Goal: Task Accomplishment & Management: Manage account settings

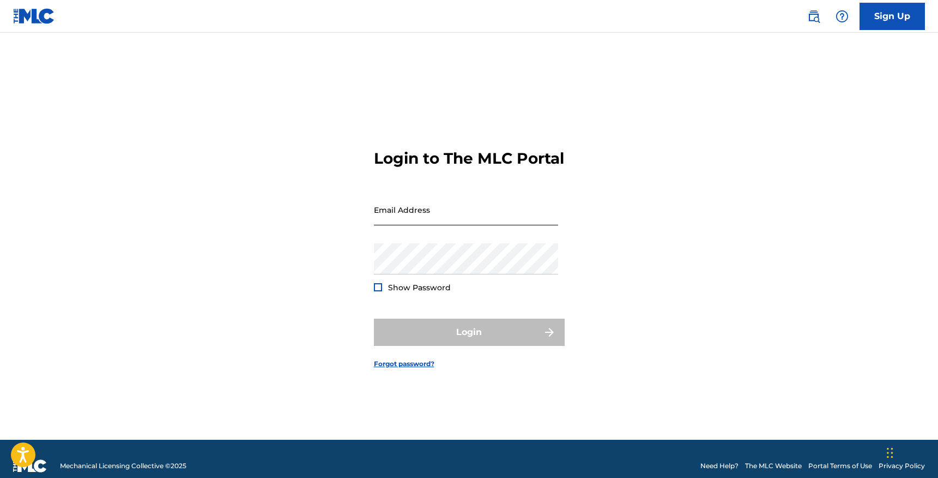
click at [418, 222] on input "Email Address" at bounding box center [466, 209] width 184 height 31
type input "[EMAIL_ADDRESS][DOMAIN_NAME]"
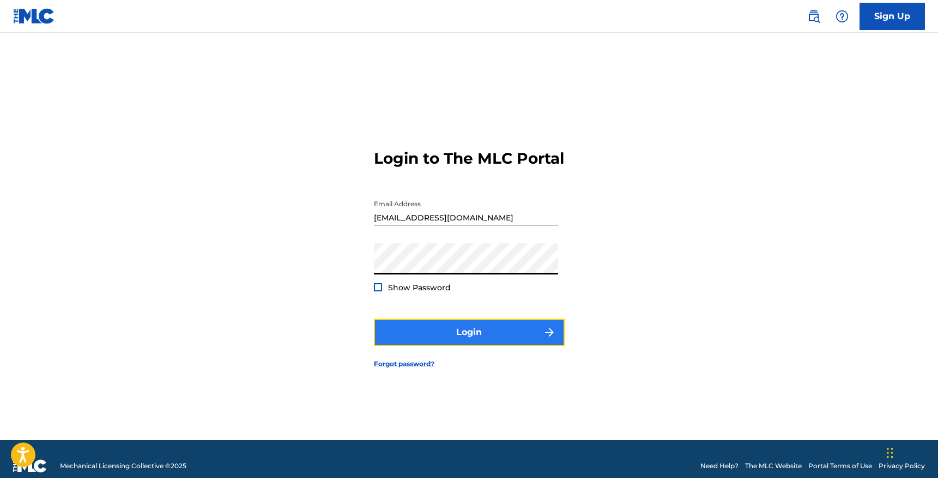
click at [441, 344] on button "Login" at bounding box center [469, 331] width 191 height 27
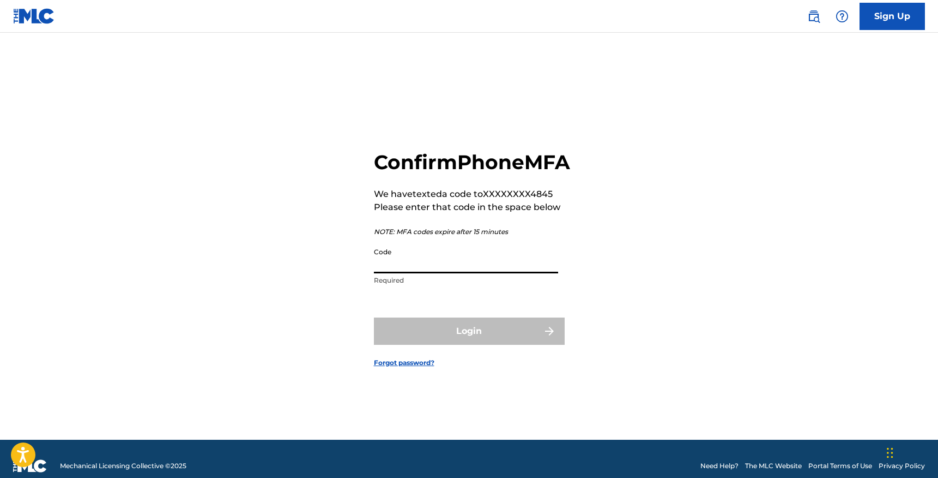
click at [390, 273] on input "Code" at bounding box center [466, 257] width 184 height 31
paste input "679649"
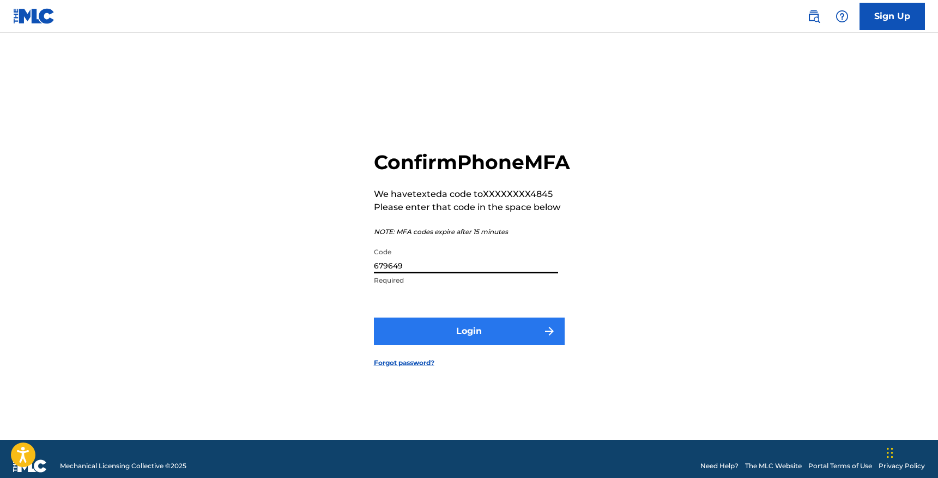
type input "679649"
click at [401, 335] on button "Login" at bounding box center [469, 330] width 191 height 27
